Goal: Information Seeking & Learning: Learn about a topic

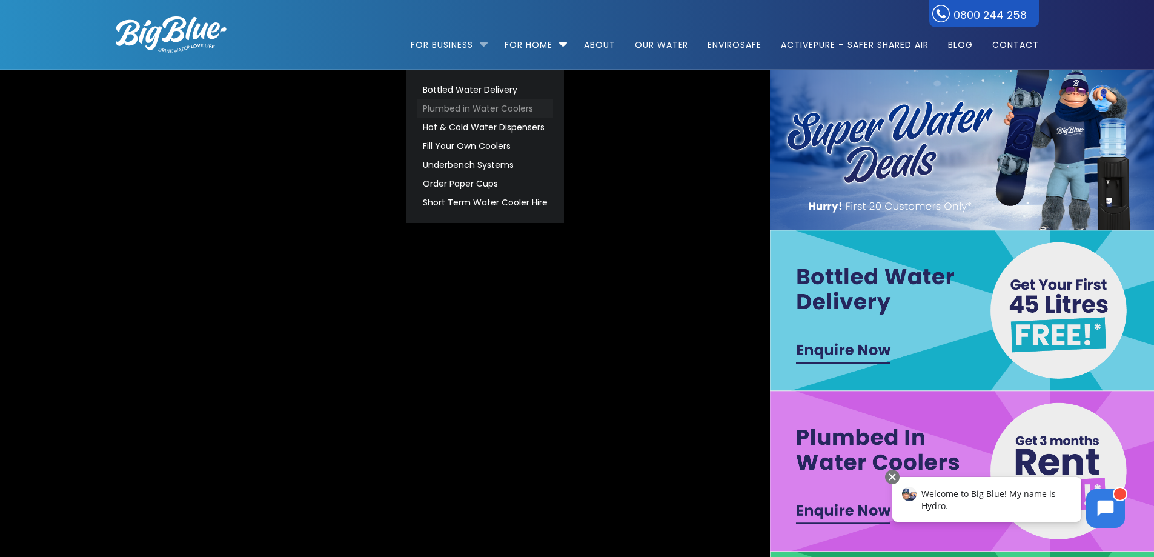
click at [499, 110] on link "Plumbed in Water Coolers" at bounding box center [485, 108] width 136 height 19
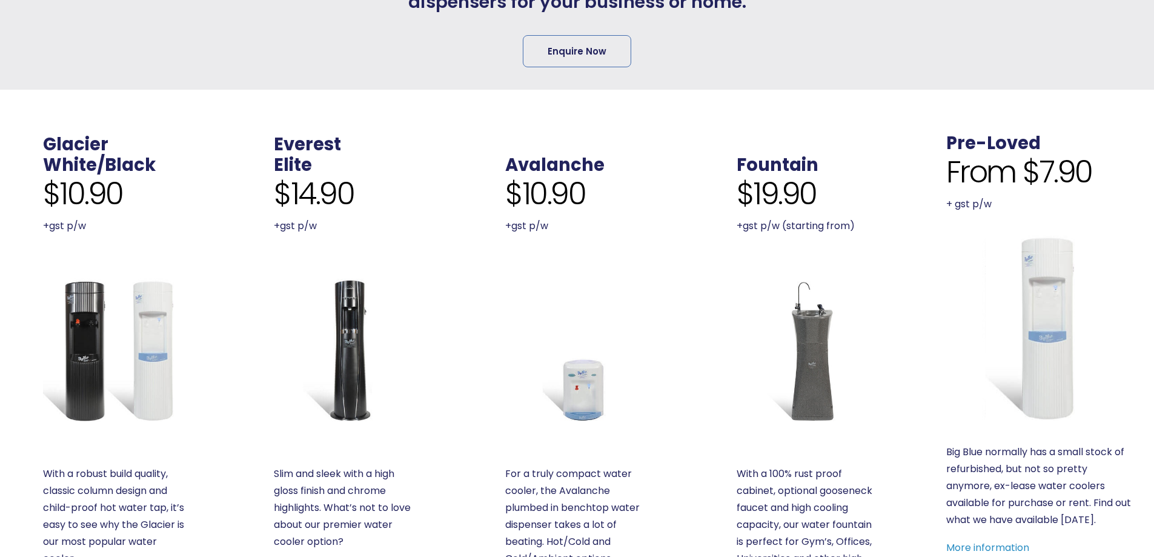
click at [83, 366] on img at bounding box center [115, 350] width 144 height 144
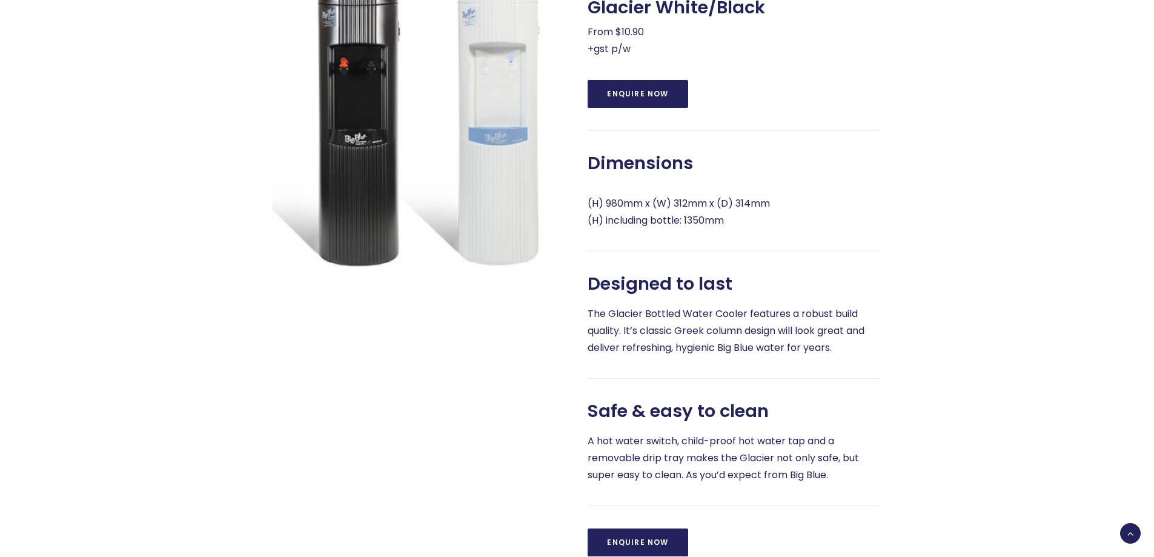
scroll to position [581, 0]
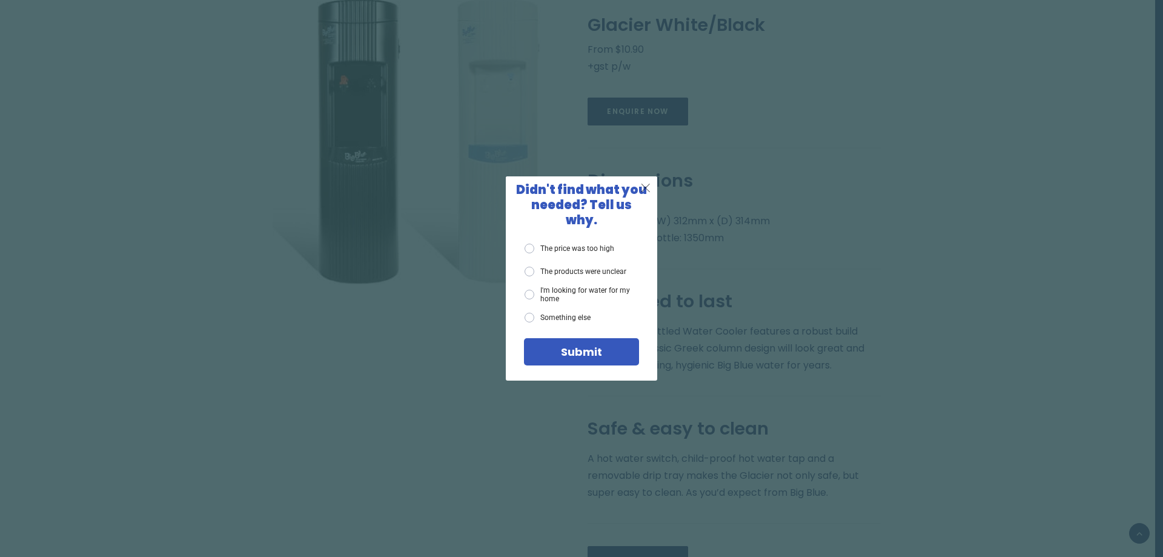
click at [648, 191] on span "X" at bounding box center [645, 187] width 11 height 15
